Goal: Find specific page/section: Find specific page/section

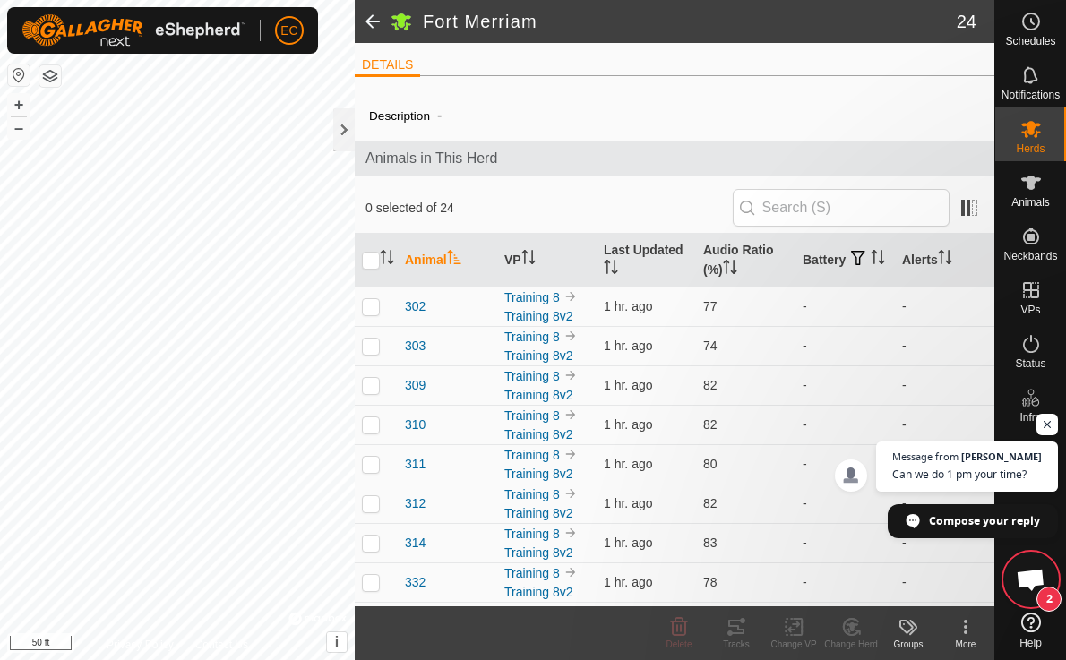
scroll to position [6209, 0]
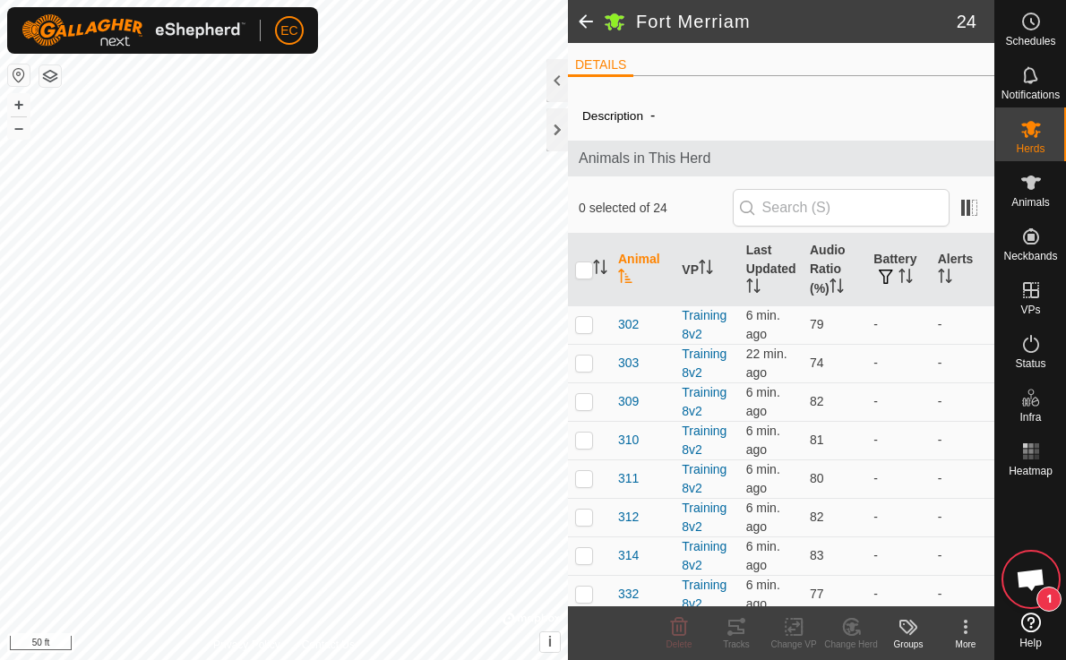
scroll to position [6209, 0]
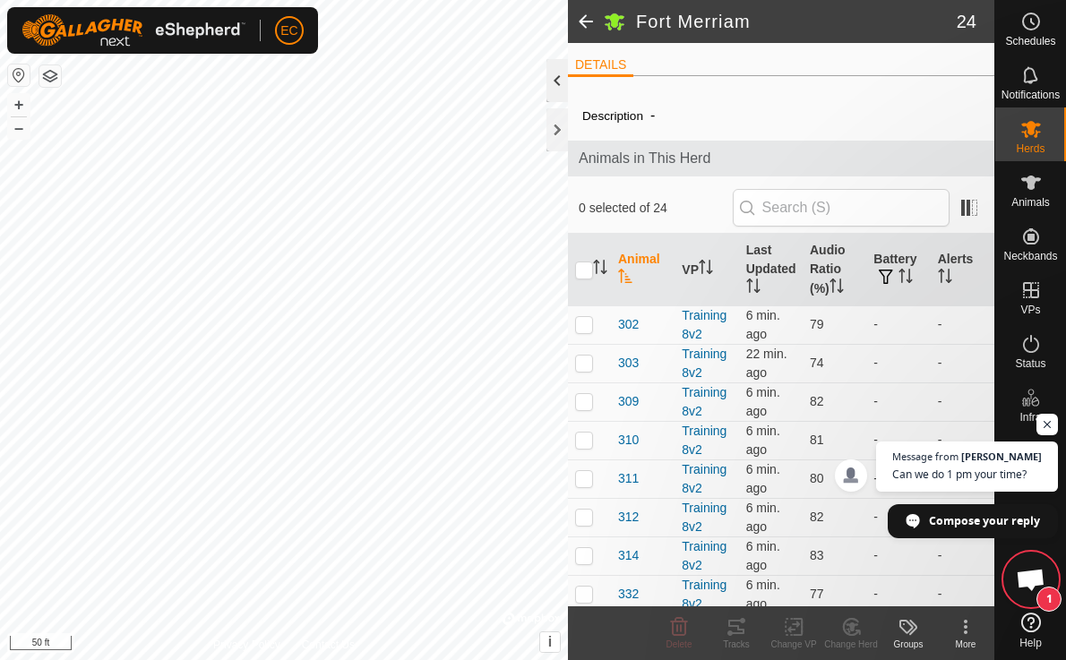
click at [559, 85] on div at bounding box center [558, 80] width 22 height 43
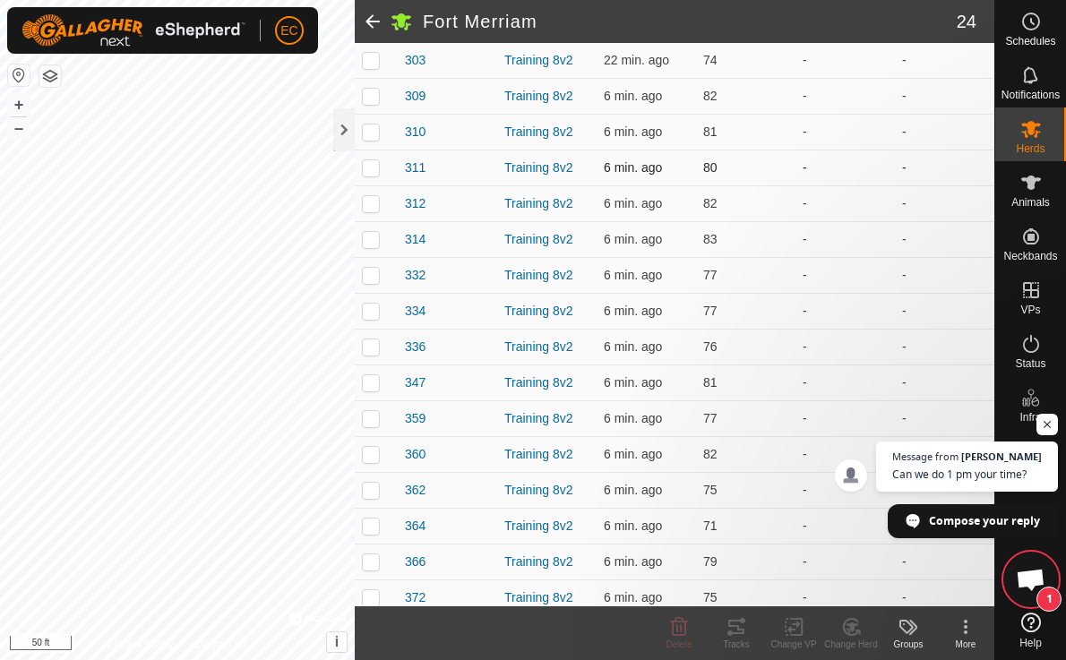
scroll to position [0, 0]
